Goal: Answer question/provide support: Share knowledge or assist other users

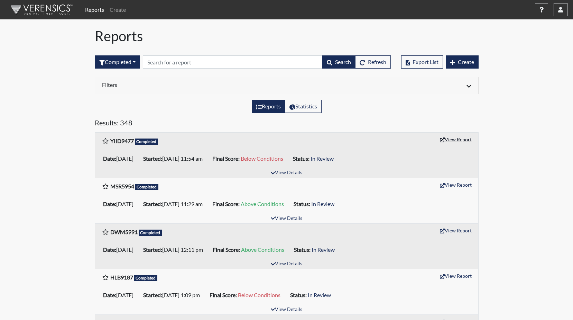
click at [457, 140] on button "View Report" at bounding box center [456, 139] width 38 height 11
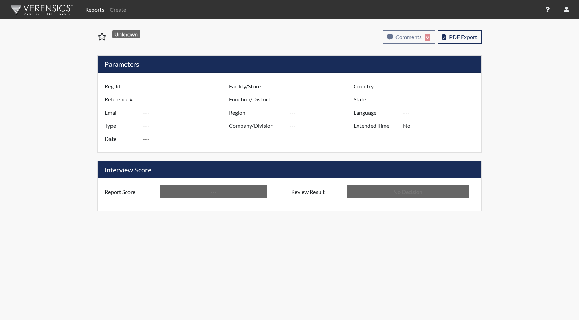
type input "YIID9477"
type input "51362"
type input "---"
type input "Corrections Pre-Employment"
type input "[DATE]"
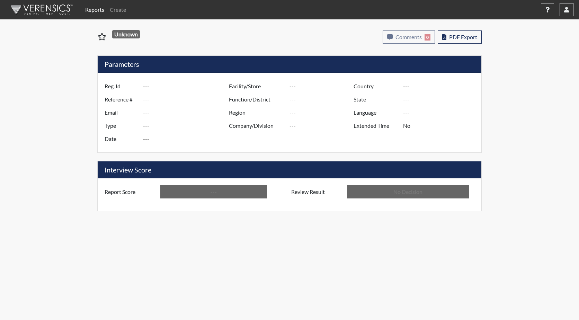
type input "GD&CP SMU*+"
type input "[GEOGRAPHIC_DATA]"
type input "[US_STATE]"
type input "English"
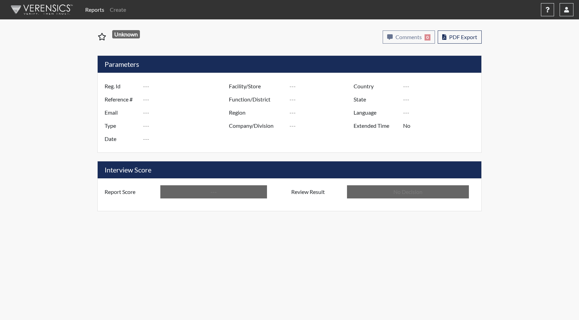
type input "Below Conditions"
type input "In Review"
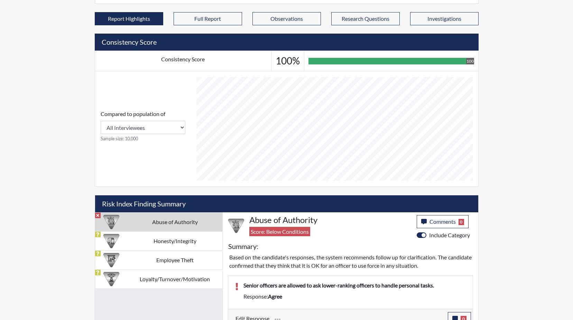
scroll to position [346, 0]
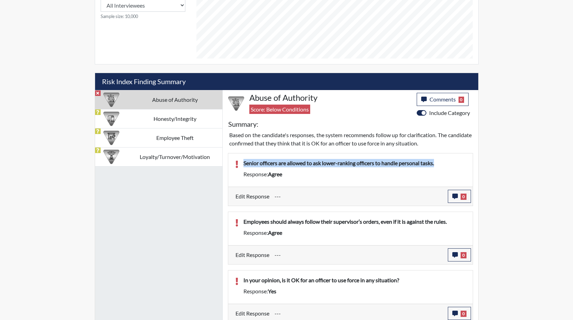
drag, startPoint x: 449, startPoint y: 162, endPoint x: 239, endPoint y: 161, distance: 209.7
click at [239, 161] on div "Senior officers are allowed to ask lower-ranking officers to handle personal ta…" at bounding box center [354, 164] width 233 height 11
drag, startPoint x: 239, startPoint y: 161, endPoint x: 305, endPoint y: 161, distance: 65.1
copy p "Senior officers are allowed to ask lower-ranking officers to handle personal ta…"
click at [454, 195] on icon "button" at bounding box center [456, 196] width 6 height 6
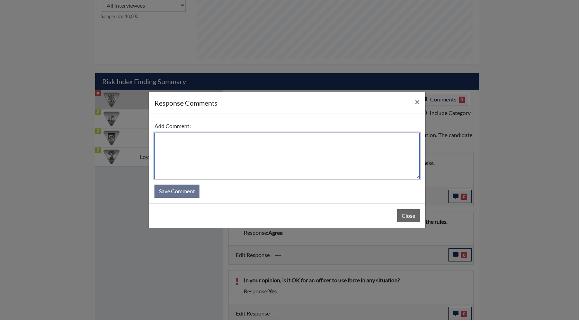
paste textarea "Senior officers are allowed to ask lower-ranking officers to handle personal ta…"
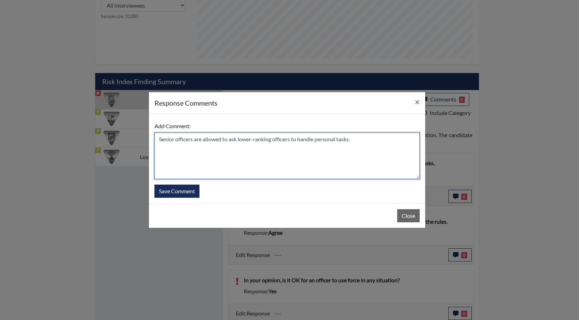
click at [158, 141] on textarea "Senior officers are allowed to ask lower-ranking officers to handle personal ta…" at bounding box center [286, 156] width 265 height 46
drag, startPoint x: 332, startPoint y: 139, endPoint x: 300, endPoint y: 139, distance: 32.2
click at [300, 139] on textarea "He answered too quickly. He states that if a Senior officers are allowed to ask…" at bounding box center [286, 156] width 265 height 46
click at [372, 141] on textarea "He answered too quickly. He states that if a Senior officers asked a lower-rank…" at bounding box center [286, 156] width 265 height 46
click at [198, 148] on textarea "He answered too quickly. He states that if a Senior officers asked a lower-rank…" at bounding box center [286, 156] width 265 height 46
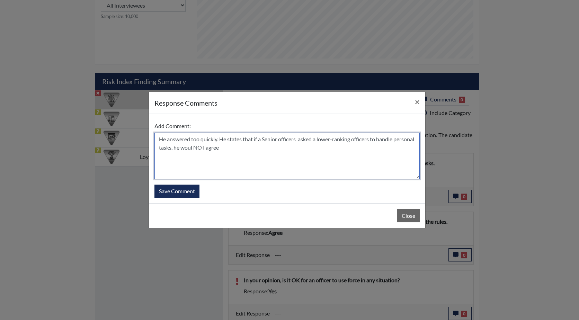
drag, startPoint x: 246, startPoint y: 149, endPoint x: 203, endPoint y: 147, distance: 43.3
click at [203, 147] on textarea "He answered too quickly. He states that if a Senior officers asked a lower-rank…" at bounding box center [286, 156] width 265 height 46
type textarea "He answered too quickly. He states that if a Senior officers asked a lower-rank…"
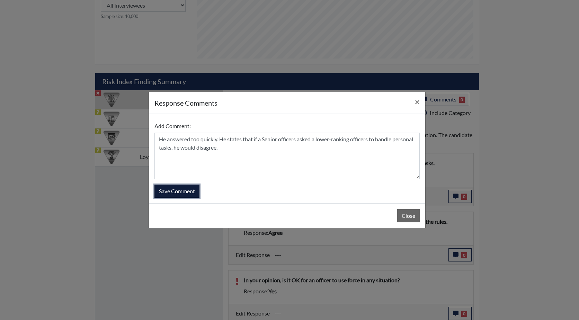
click at [180, 188] on button "Save Comment" at bounding box center [176, 190] width 45 height 13
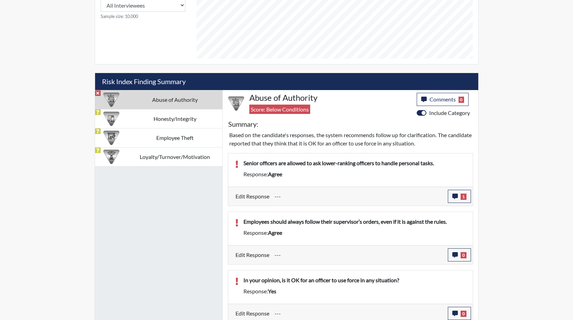
scroll to position [115, 288]
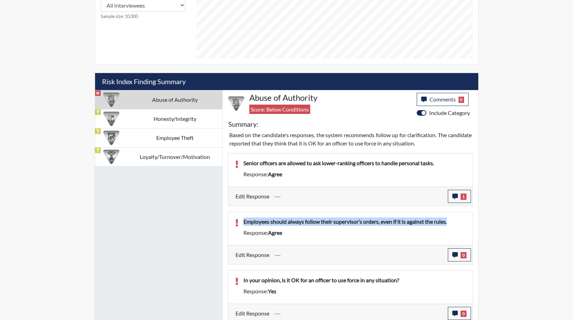
drag, startPoint x: 454, startPoint y: 223, endPoint x: 243, endPoint y: 222, distance: 211.1
click at [243, 222] on div "Employees should always follow their supervisor’s orders, even if it is against…" at bounding box center [354, 222] width 233 height 11
copy p "Employees should always follow their supervisor’s orders, even if it is against…"
click at [456, 253] on icon "button" at bounding box center [456, 255] width 6 height 6
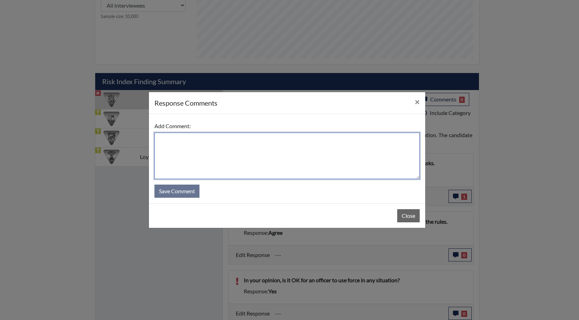
paste textarea "Employees should always follow their supervisor’s orders, even if it is against…"
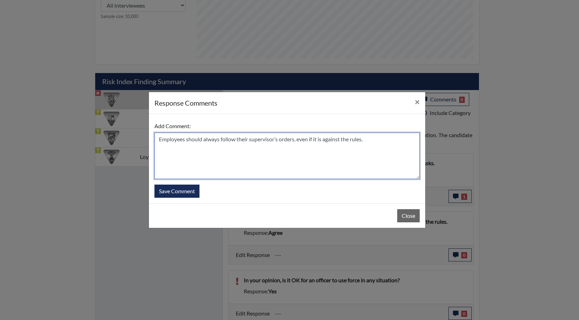
click at [157, 140] on textarea "Employees should always follow their supervisor’s orders, even if it is against…" at bounding box center [286, 156] width 265 height 46
click at [169, 139] on textarea "He Employees should always follow their supervisor’s orders, even if it is agai…" at bounding box center [286, 156] width 265 height 46
click at [178, 158] on textarea "He employees should always follow their supervisor’s orders, even if it is agai…" at bounding box center [286, 156] width 265 height 46
click at [166, 140] on textarea "He employees should always follow their supervisor’s orders, even if it is agai…" at bounding box center [286, 156] width 265 height 46
click at [374, 141] on textarea "He employees should always follow their supervisor’s orders, even if it is agai…" at bounding box center [286, 156] width 265 height 46
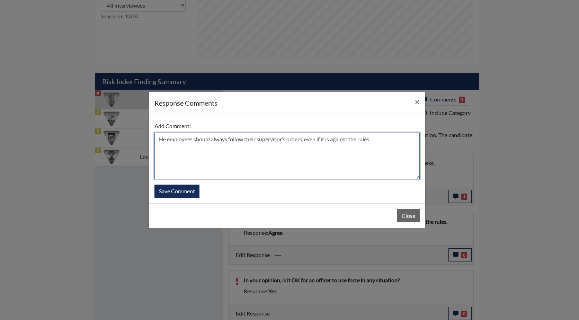
drag, startPoint x: 192, startPoint y: 139, endPoint x: 142, endPoint y: 137, distance: 50.6
click at [142, 137] on div "response Comments × Add Comment: He employees should always follow their superv…" at bounding box center [289, 160] width 579 height 320
drag, startPoint x: 174, startPoint y: 148, endPoint x: 208, endPoint y: 149, distance: 34.3
click at [175, 148] on textarea "He answered this too quickly, he should always follow their supervisor’s orders…" at bounding box center [286, 156] width 265 height 46
click at [349, 139] on textarea "He answered this too quickly, he should always follow their supervisor’s orders…" at bounding box center [286, 156] width 265 height 46
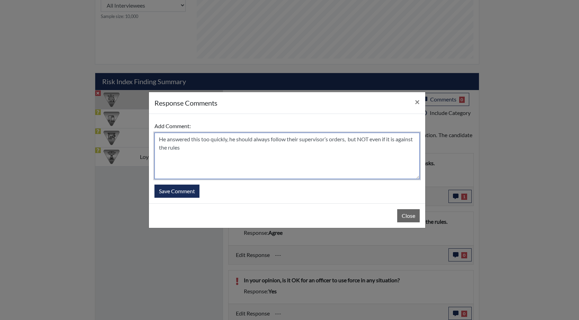
click at [384, 138] on textarea "He answered this too quickly, he should always follow their supervisor’s orders…" at bounding box center [286, 156] width 265 height 46
click at [175, 149] on textarea "He answered this too quickly, he should always follow their supervisor’s orders…" at bounding box center [286, 156] width 265 height 46
click at [246, 154] on textarea "He answered this too quickly, he should always follow their supervisor’s orders…" at bounding box center [286, 156] width 265 height 46
type textarea "He answered this too quickly, he should always follow their supervisor’s orders…"
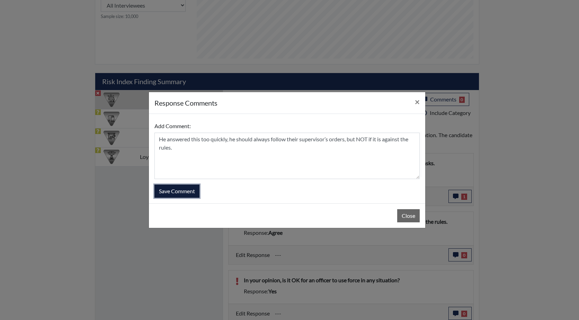
click at [179, 189] on button "Save Comment" at bounding box center [176, 190] width 45 height 13
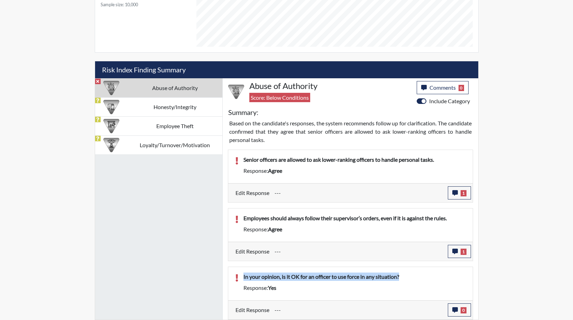
drag, startPoint x: 411, startPoint y: 275, endPoint x: 237, endPoint y: 274, distance: 173.7
click at [237, 274] on div "In your opinion, is it OK for an officer to use force in any situation? Respons…" at bounding box center [350, 283] width 241 height 22
drag, startPoint x: 237, startPoint y: 274, endPoint x: 290, endPoint y: 275, distance: 52.6
copy p "In your opinion, is it OK for an officer to use force in any situation?"
click at [457, 307] on icon "button" at bounding box center [456, 310] width 6 height 6
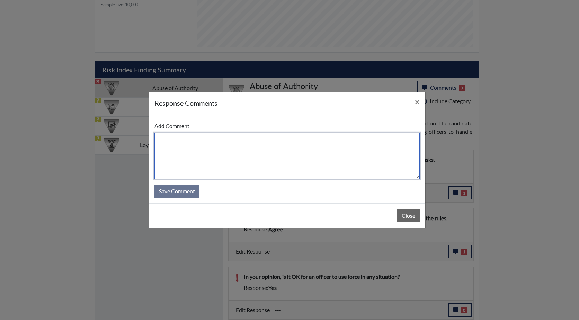
paste textarea "In your opinion, is it OK for an officer to use force in any situation?"
click at [158, 140] on textarea "In your opinion, is it OK for an officer to use force in any situation?" at bounding box center [286, 156] width 265 height 46
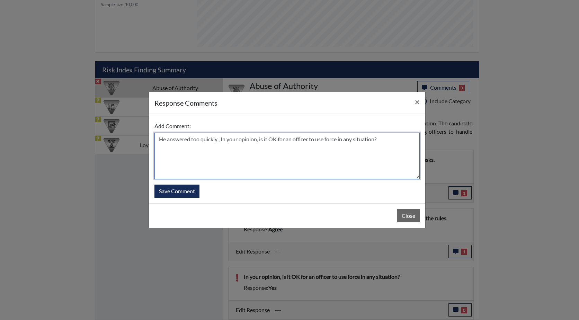
click at [270, 139] on textarea "He answered too quickly , In your opinion, is it OK for an officer to use force…" at bounding box center [286, 156] width 265 height 46
click at [392, 139] on textarea "He answered too quickly , In your opinion, is it NOT OK for an officer to use f…" at bounding box center [286, 156] width 265 height 46
drag, startPoint x: 263, startPoint y: 140, endPoint x: 222, endPoint y: 137, distance: 41.6
click at [222, 137] on textarea "He answered too quickly , In your opinion, is it NOT OK for an officer to use f…" at bounding box center [286, 156] width 265 height 46
click at [226, 140] on textarea "He answered too quickly , it NOT OK for an officer to use force in any situation" at bounding box center [286, 156] width 265 height 46
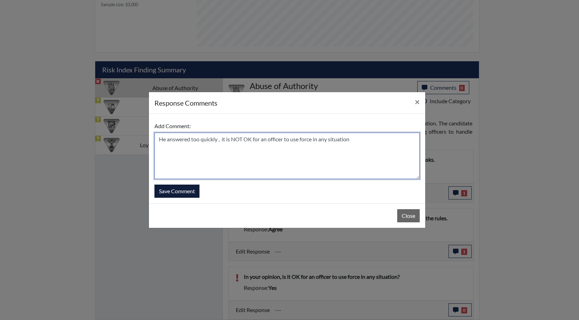
type textarea "He answered too quickly , it is NOT OK for an officer to use force in any situa…"
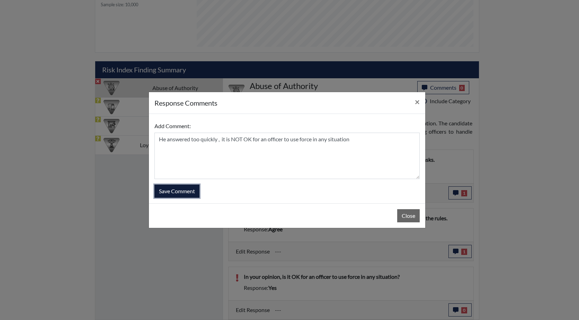
click at [177, 190] on button "Save Comment" at bounding box center [176, 190] width 45 height 13
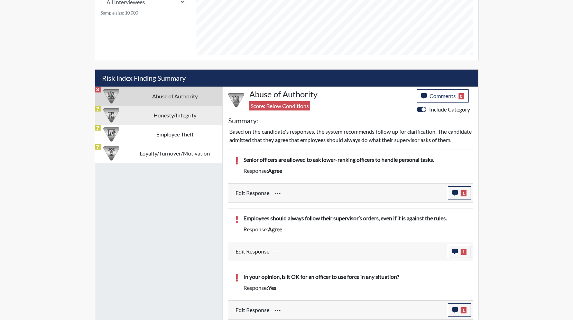
click at [168, 109] on td "Honesty/Integrity" at bounding box center [175, 115] width 95 height 19
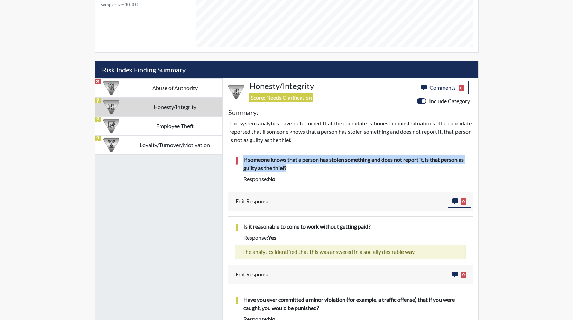
drag, startPoint x: 291, startPoint y: 168, endPoint x: 243, endPoint y: 159, distance: 49.3
click at [243, 159] on div "If someone knows that a person has stolen something and does not report it, is …" at bounding box center [354, 164] width 233 height 19
drag, startPoint x: 243, startPoint y: 159, endPoint x: 263, endPoint y: 163, distance: 20.6
copy p "If someone knows that a person has stolen something and does not report it, is …"
click at [457, 202] on icon "button" at bounding box center [456, 201] width 6 height 6
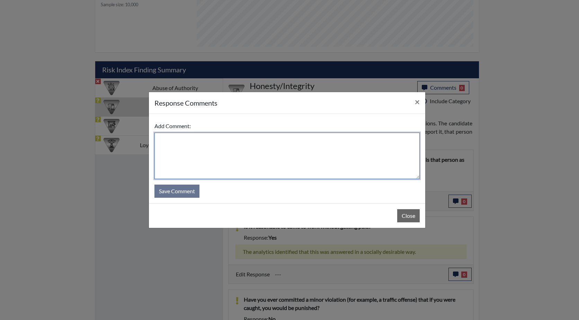
paste textarea "If someone knows that a person has stolen something and does not report it, is …"
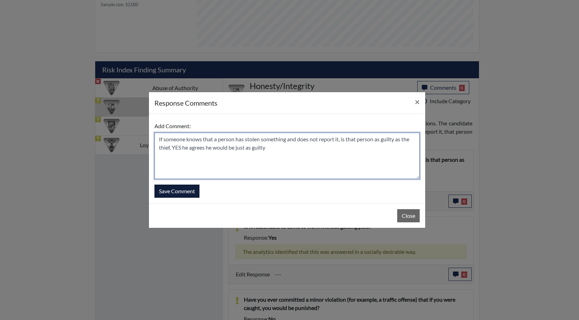
type textarea "If someone knows that a person has stolen something and does not report it, is …"
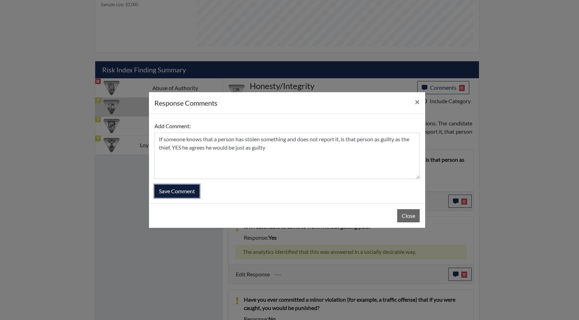
click at [179, 189] on button "Save Comment" at bounding box center [176, 190] width 45 height 13
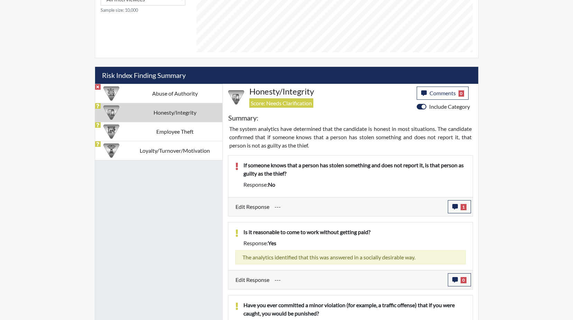
scroll to position [349, 0]
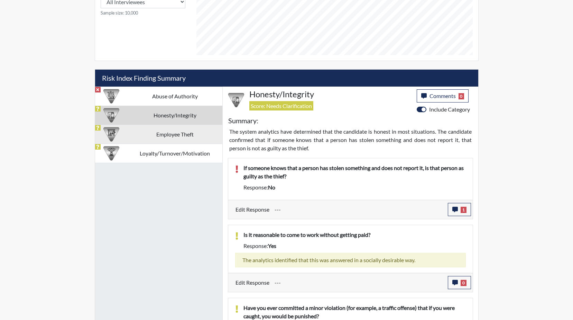
click at [173, 132] on td "Employee Theft" at bounding box center [175, 134] width 95 height 19
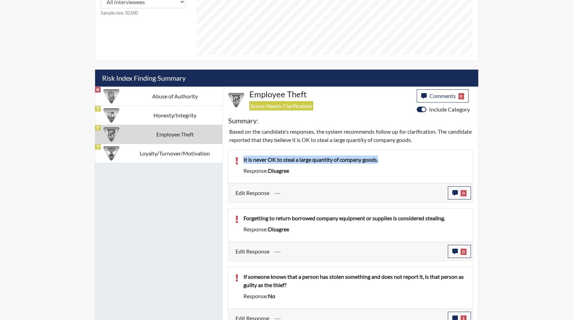
drag, startPoint x: 387, startPoint y: 159, endPoint x: 242, endPoint y: 159, distance: 145.3
click at [242, 159] on div "It is never OK to steal a large quantity of company goods." at bounding box center [354, 160] width 233 height 11
drag, startPoint x: 242, startPoint y: 159, endPoint x: 276, endPoint y: 160, distance: 34.6
copy p "It is never OK to steal a large quantity of company goods."
click at [454, 192] on icon "button" at bounding box center [456, 193] width 6 height 6
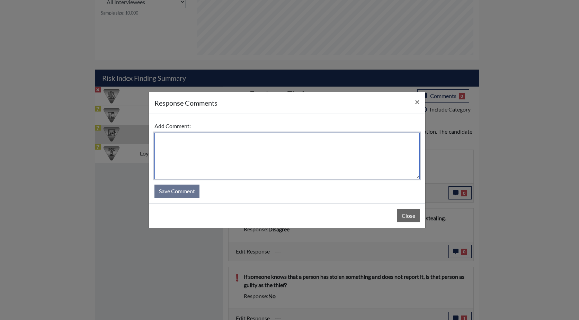
paste textarea "It is never OK to steal a large quantity of company goods."
click at [157, 138] on textarea "It is never OK to steal a large quantity of company goods." at bounding box center [286, 156] width 265 height 46
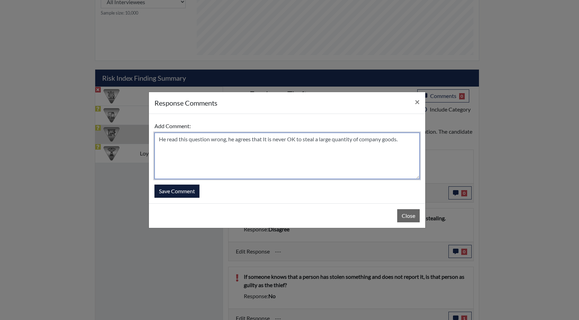
type textarea "He read this question wrong, he agrees that It is never OK to steal a large qua…"
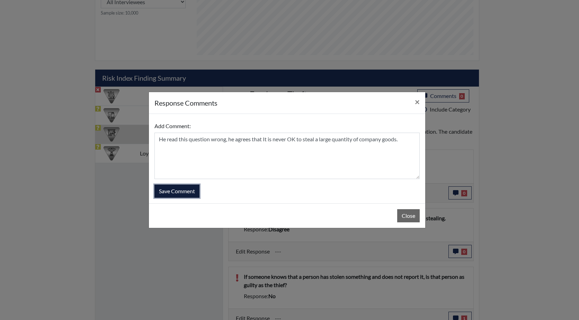
click at [181, 190] on button "Save Comment" at bounding box center [176, 190] width 45 height 13
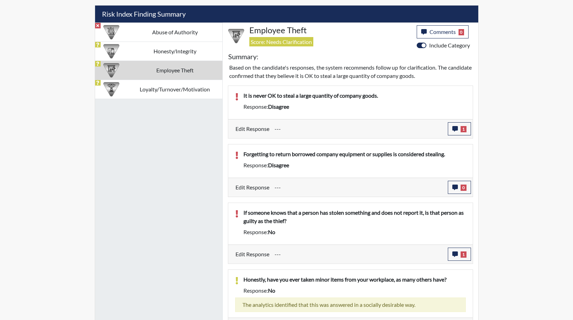
scroll to position [419, 0]
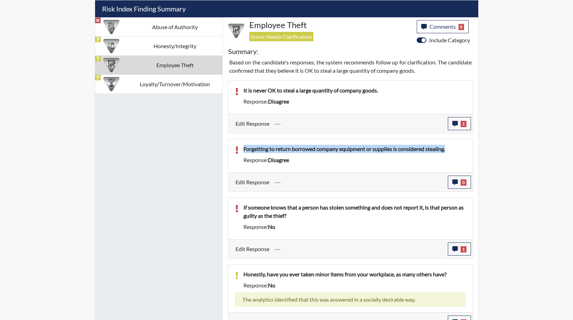
drag, startPoint x: 453, startPoint y: 150, endPoint x: 243, endPoint y: 148, distance: 210.4
click at [243, 148] on div "Forgetting to return borrowed company equipment or supplies is considered steal…" at bounding box center [354, 150] width 233 height 11
drag, startPoint x: 243, startPoint y: 148, endPoint x: 276, endPoint y: 149, distance: 33.6
copy p "Forgetting to return borrowed company equipment or supplies is considered steal…"
click at [457, 183] on icon "button" at bounding box center [456, 182] width 6 height 6
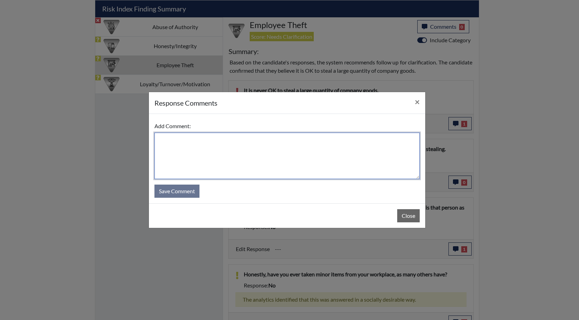
paste textarea "Forgetting to return borrowed company equipment or supplies is considered steal…"
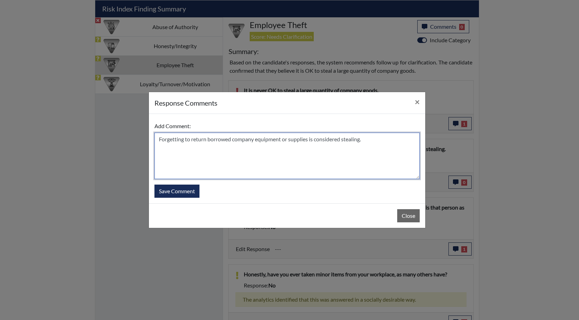
click at [159, 140] on textarea "Forgetting to return borrowed company equipment or supplies is considered steal…" at bounding box center [286, 156] width 265 height 46
type textarea "He misread this question He agrees that forgetting to return borrowed company e…"
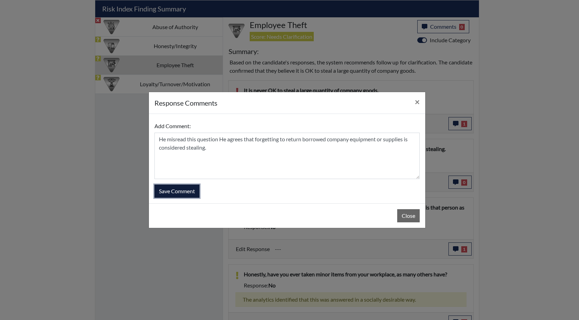
click at [173, 193] on button "Save Comment" at bounding box center [176, 190] width 45 height 13
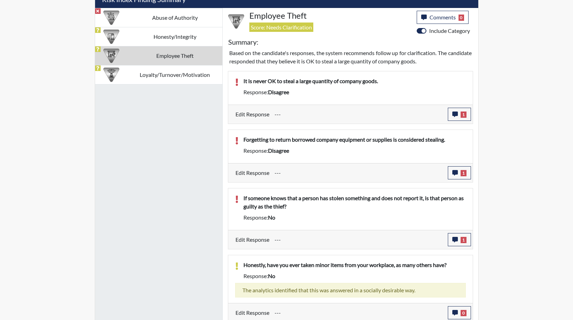
scroll to position [431, 0]
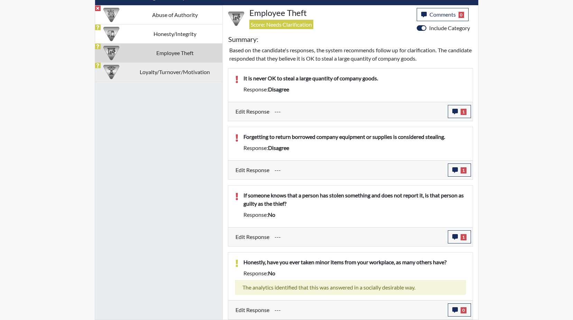
click at [153, 73] on td "Loyalty/Turnover/Motivation" at bounding box center [175, 71] width 95 height 19
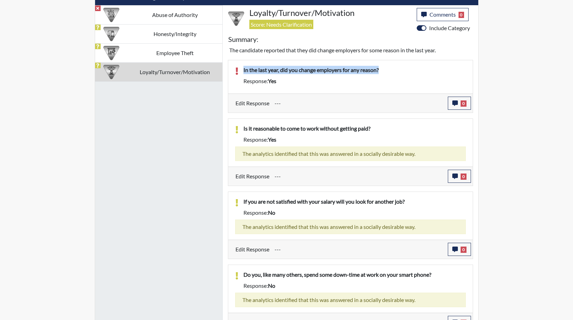
drag, startPoint x: 387, startPoint y: 68, endPoint x: 242, endPoint y: 69, distance: 145.0
click at [242, 69] on div "In the last year, did you change employers for any reason?" at bounding box center [354, 71] width 233 height 11
click at [355, 79] on div "Response: yes" at bounding box center [354, 81] width 233 height 8
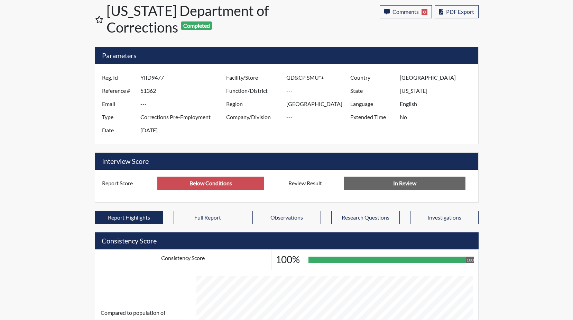
scroll to position [0, 0]
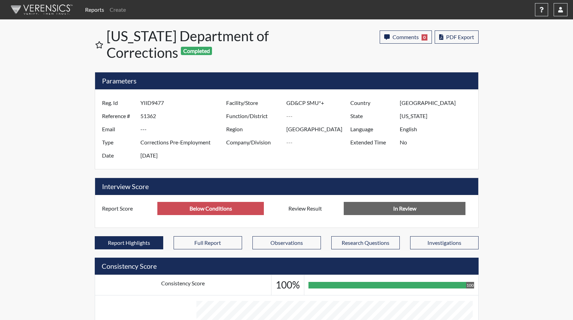
drag, startPoint x: 170, startPoint y: 104, endPoint x: 137, endPoint y: 102, distance: 32.9
click at [137, 102] on div "Reg. Id YIID9477" at bounding box center [162, 102] width 131 height 13
drag, startPoint x: 137, startPoint y: 102, endPoint x: 151, endPoint y: 102, distance: 13.1
